Goal: Task Accomplishment & Management: Manage account settings

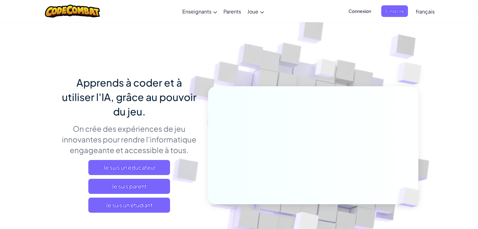
click at [355, 10] on span "Connexion" at bounding box center [360, 11] width 30 height 12
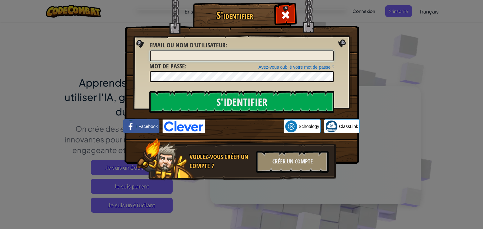
click at [250, 52] on input "Email ou nom d'utilisateur :" at bounding box center [242, 56] width 184 height 11
type input "am"
click at [468, 40] on div "S'identifier Erreur inconnue Email ou nom d'utilisateur : am Avez-vous oublié v…" at bounding box center [241, 114] width 483 height 229
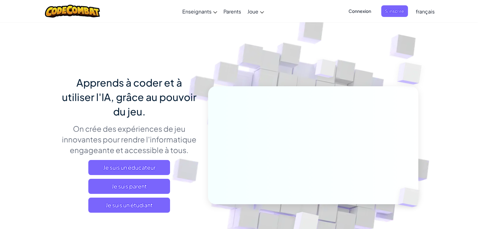
click at [358, 8] on span "Connexion" at bounding box center [360, 11] width 30 height 12
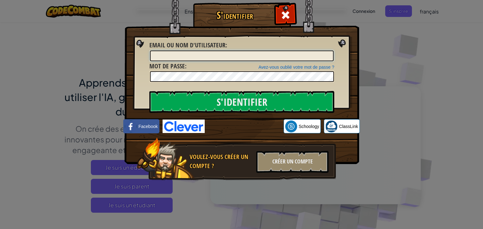
click at [287, 57] on input "Email ou nom d'utilisateur :" at bounding box center [242, 56] width 184 height 11
type input "amenallah garbaya1"
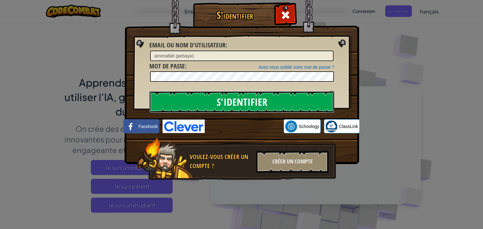
click at [256, 97] on input "S'identifier" at bounding box center [241, 102] width 185 height 22
